Goal: Task Accomplishment & Management: Manage account settings

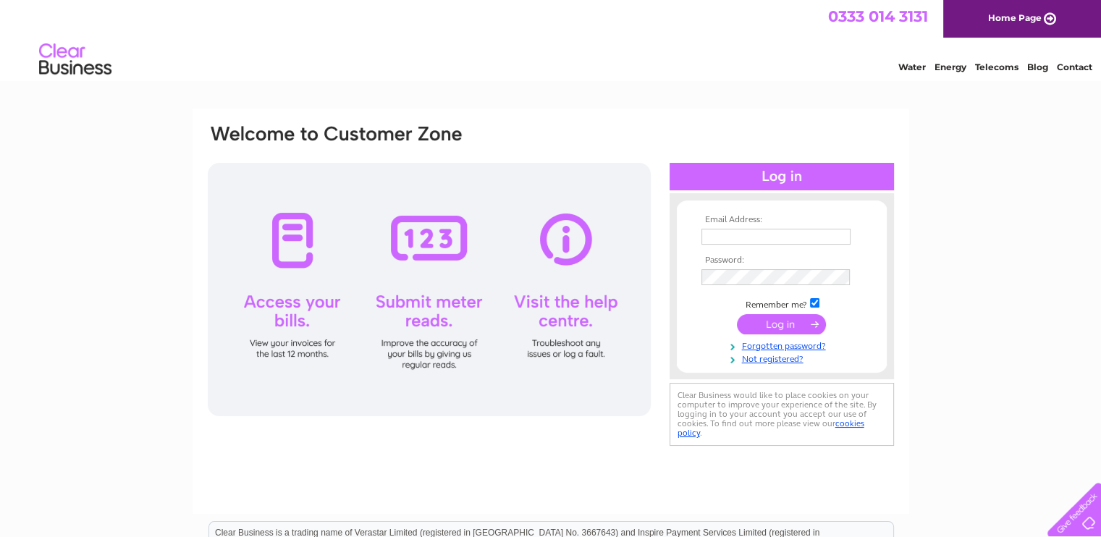
type input "quaygaragemillbrook@gmail.com"
click at [793, 326] on input "submit" at bounding box center [781, 324] width 89 height 20
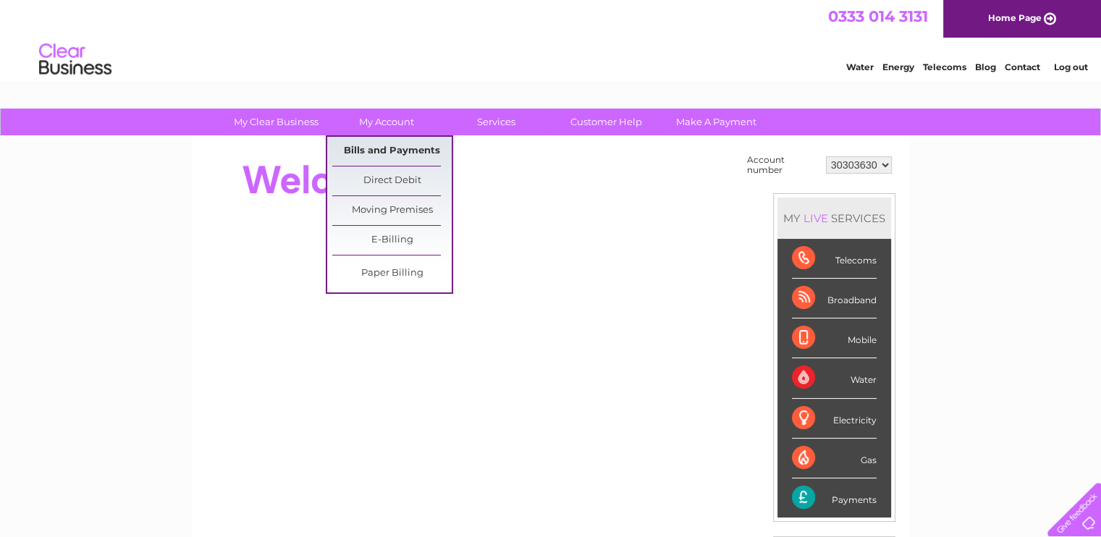
click at [422, 146] on link "Bills and Payments" at bounding box center [391, 151] width 119 height 29
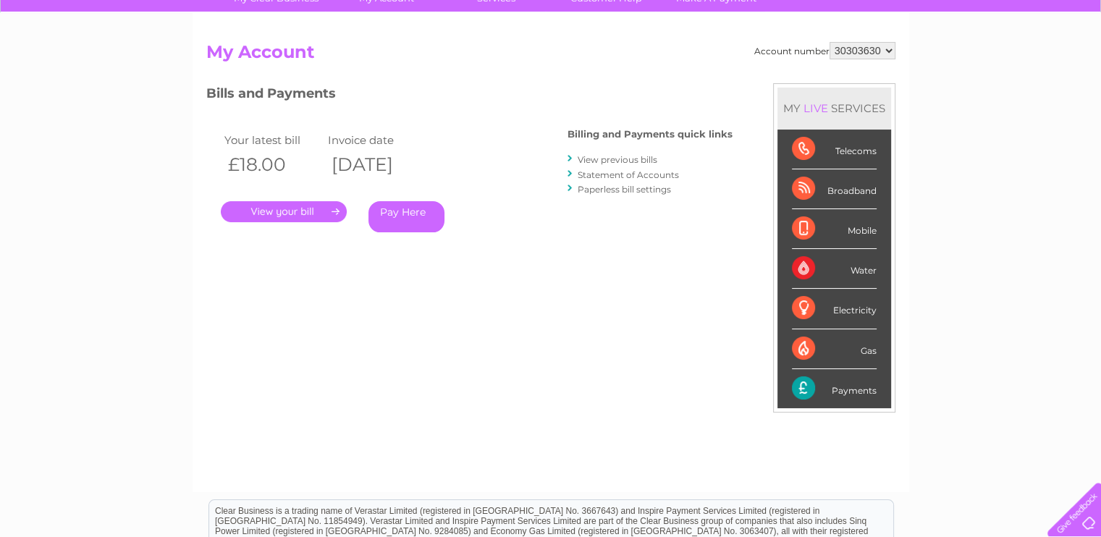
scroll to position [125, 0]
click at [601, 161] on link "View previous bills" at bounding box center [618, 158] width 80 height 11
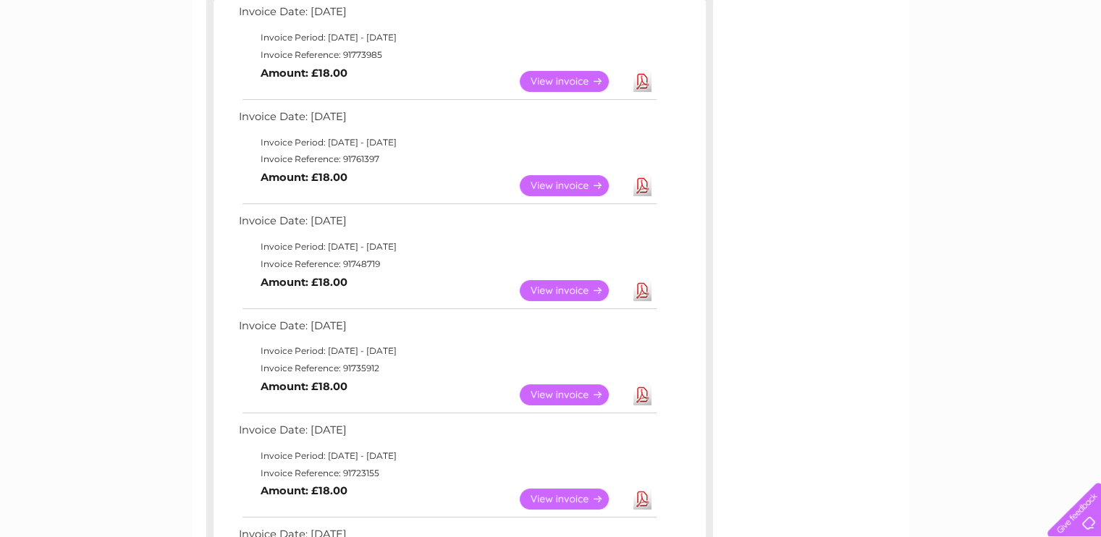
scroll to position [269, 0]
click at [532, 397] on link "View" at bounding box center [573, 394] width 106 height 21
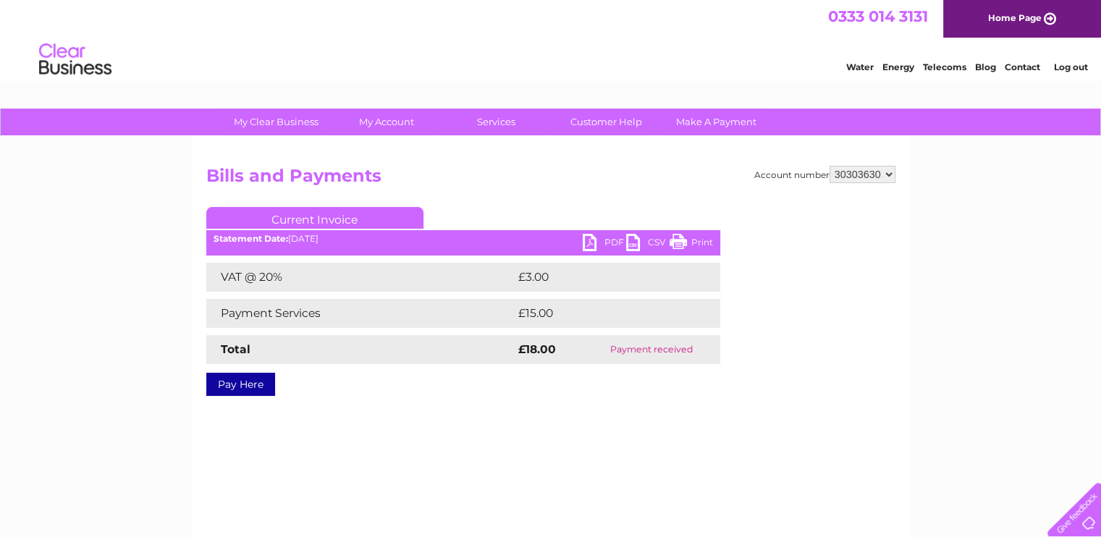
click at [606, 241] on link "PDF" at bounding box center [604, 244] width 43 height 21
